Goal: Task Accomplishment & Management: Complete application form

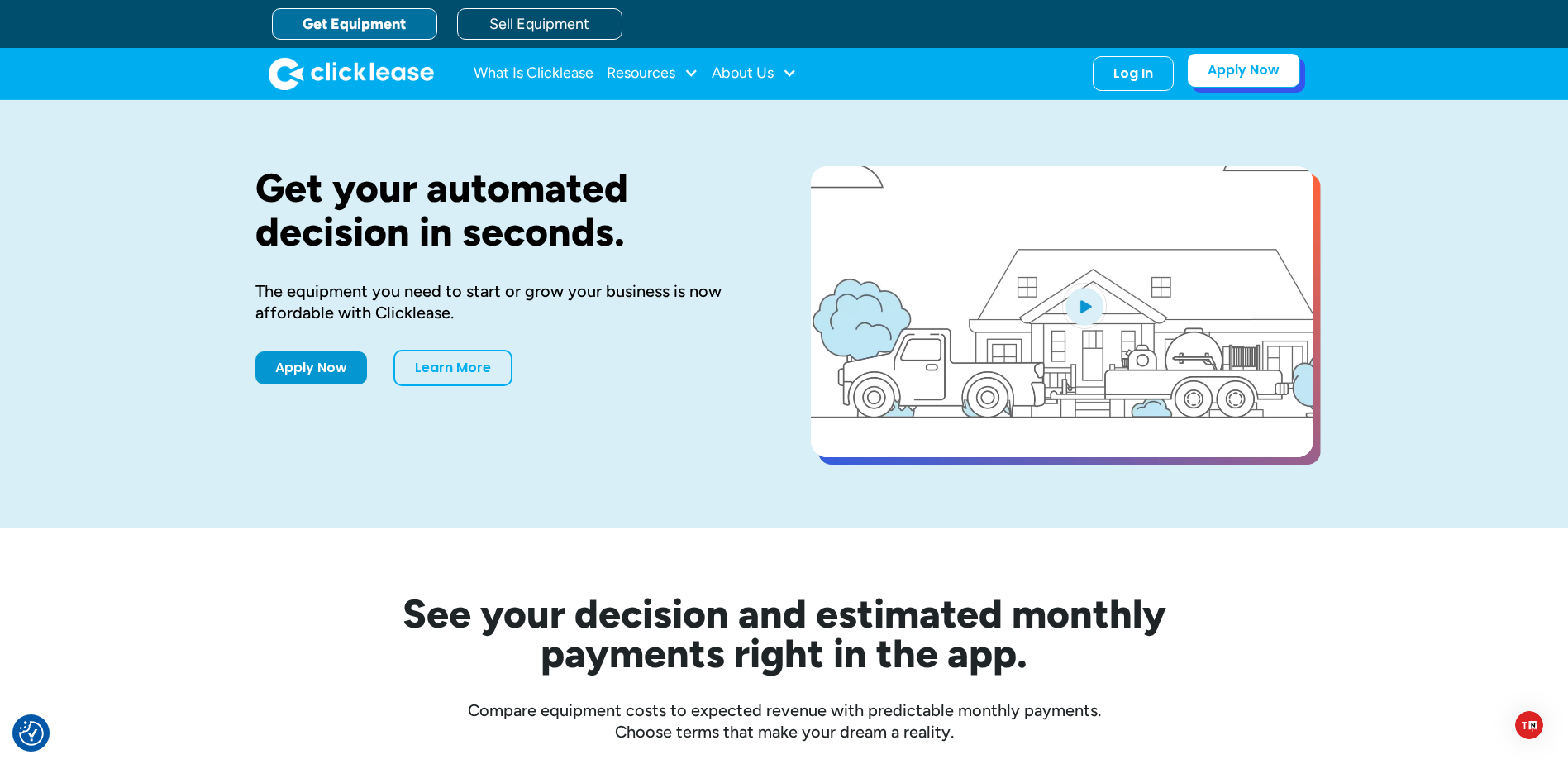
click at [1191, 70] on link "Apply Now" at bounding box center [1244, 69] width 113 height 35
click at [1134, 81] on div "Log In Account login I use Clicklease to get my equipment Partner Portal I offe…" at bounding box center [1134, 69] width 81 height 35
click at [1135, 67] on div "Log In" at bounding box center [1133, 70] width 40 height 17
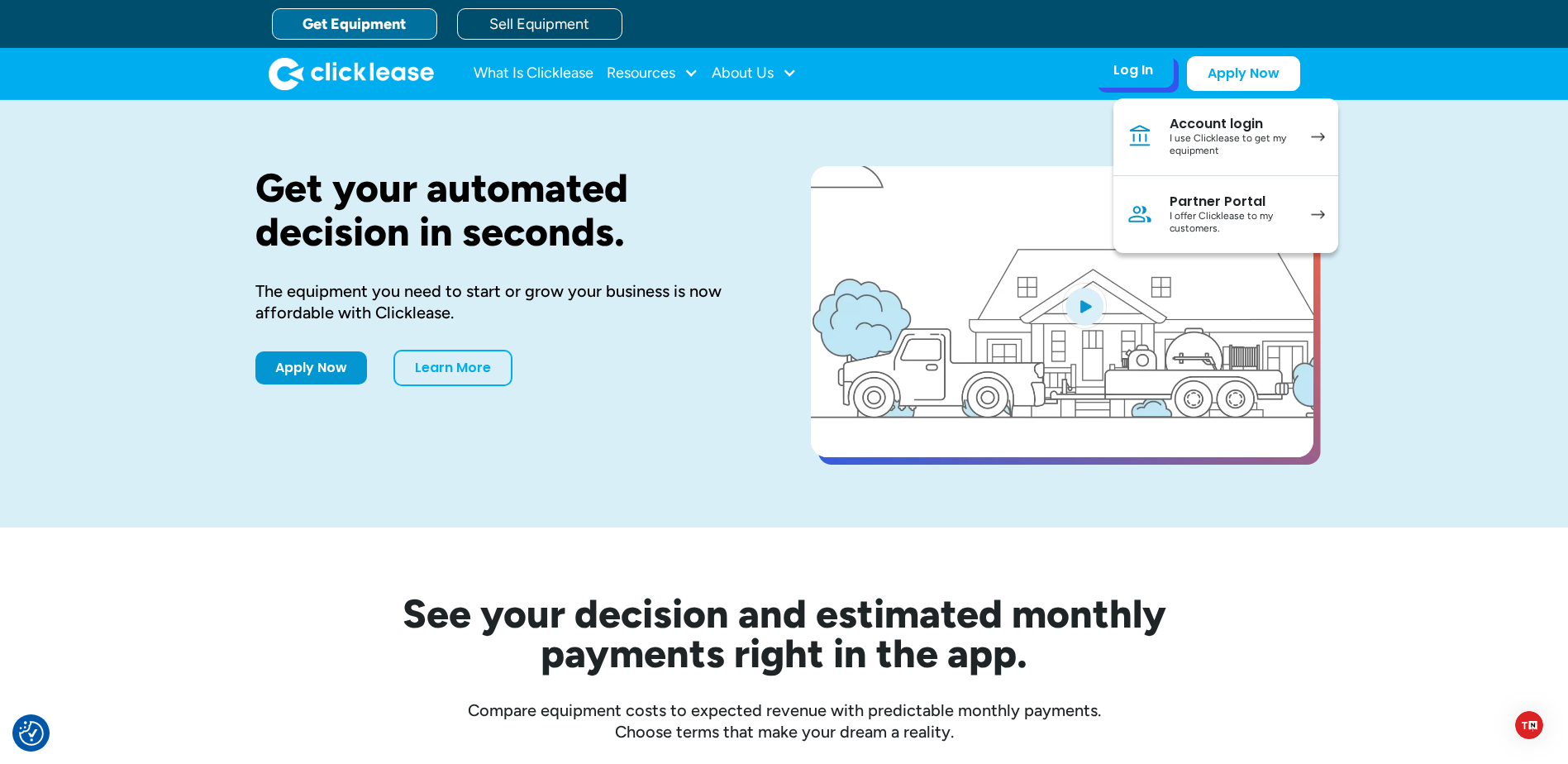
click at [1197, 213] on div "I offer Clicklease to my customers." at bounding box center [1232, 223] width 124 height 25
